Goal: Task Accomplishment & Management: Use online tool/utility

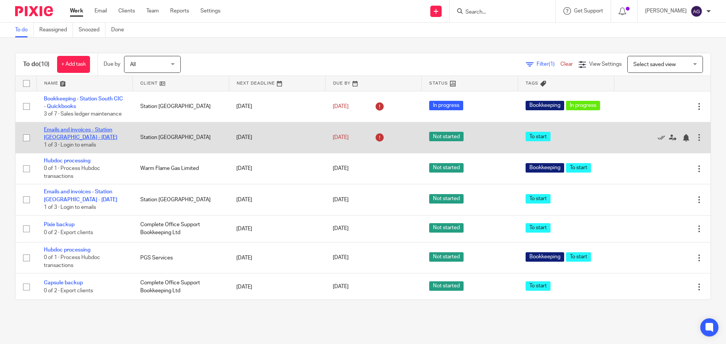
click at [68, 131] on link "Emails and invoices - Station [GEOGRAPHIC_DATA] - [DATE]" at bounding box center [80, 133] width 73 height 13
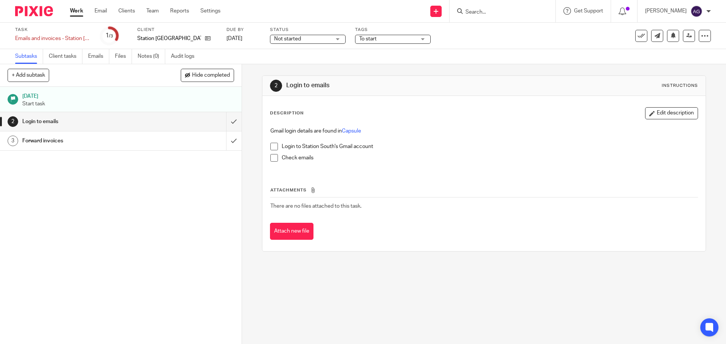
click at [270, 147] on span at bounding box center [274, 147] width 8 height 8
click at [272, 154] on span at bounding box center [274, 158] width 8 height 8
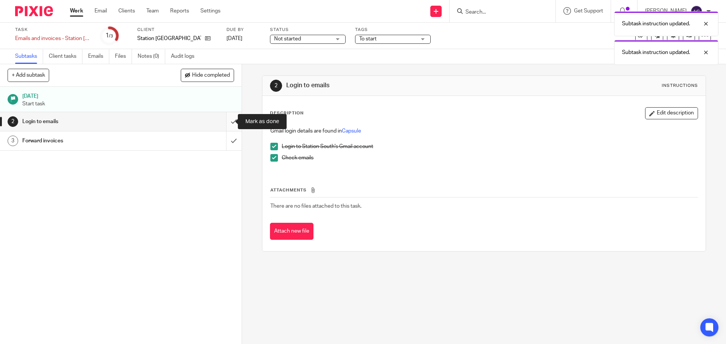
click at [227, 118] on input "submit" at bounding box center [120, 121] width 241 height 19
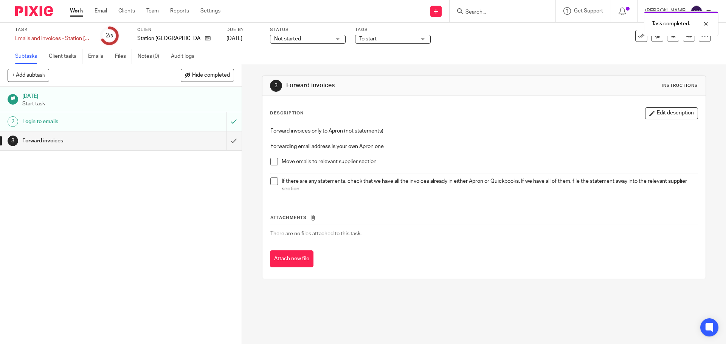
click at [270, 163] on span at bounding box center [274, 162] width 8 height 8
click at [271, 183] on span at bounding box center [274, 182] width 8 height 8
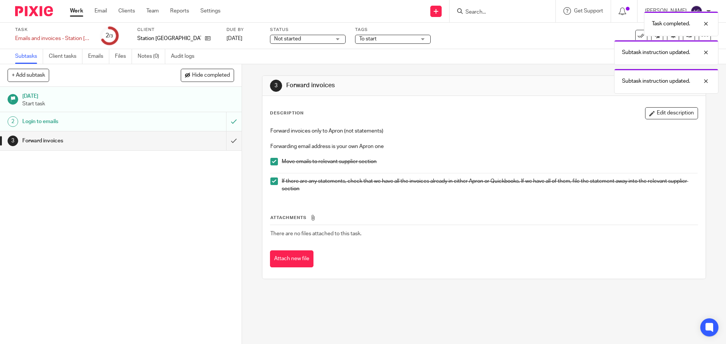
click at [218, 142] on link "3 Forward invoices" at bounding box center [113, 141] width 226 height 19
